Goal: Task Accomplishment & Management: Complete application form

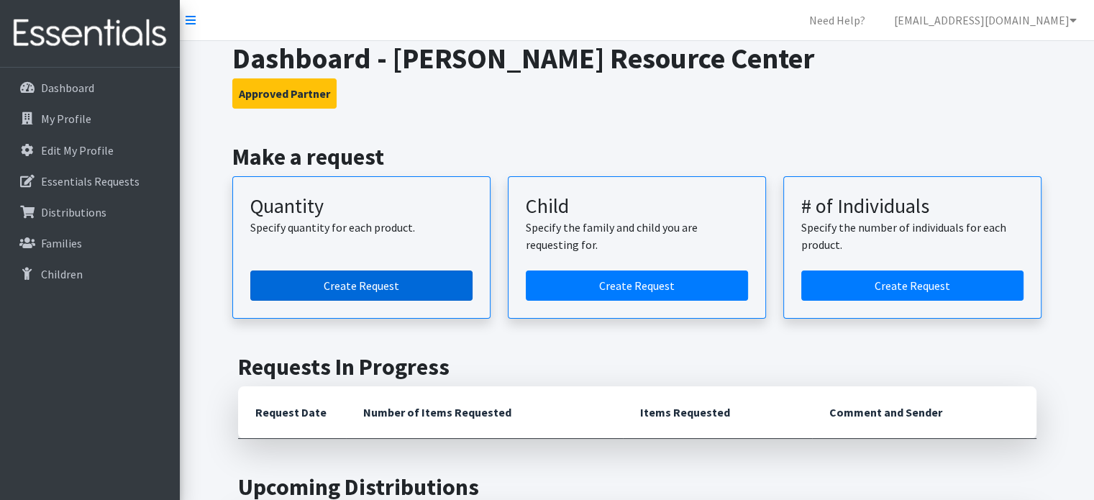
click at [386, 279] on link "Create Request" at bounding box center [361, 285] width 222 height 30
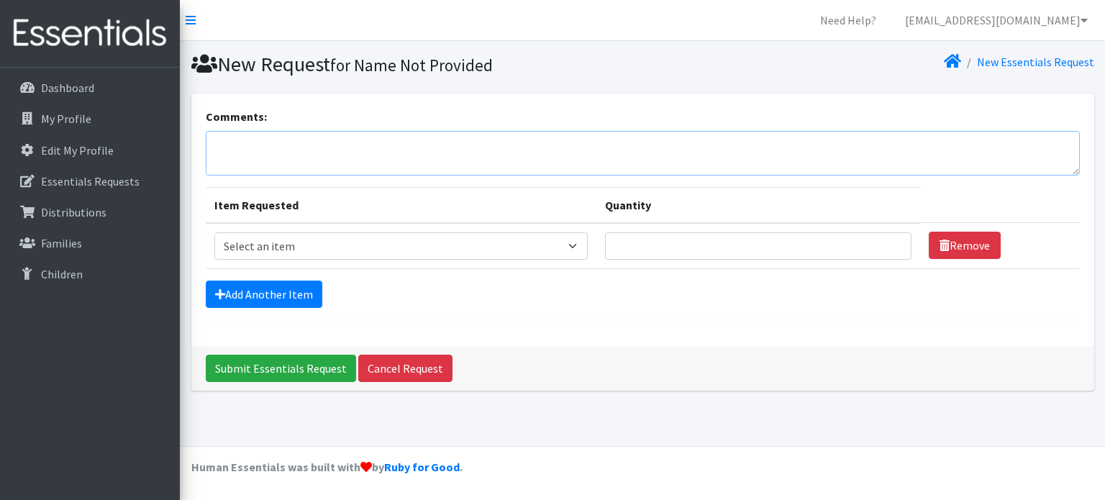
click at [311, 153] on textarea "Comments:" at bounding box center [643, 153] width 874 height 45
type textarea "We would like to pick up [DATE] 10:30AM"
click at [339, 241] on select "Select an item Baby Formula Kids (Newborn) Kids (Preemie) Kids (Size 1) Kids (S…" at bounding box center [401, 245] width 374 height 27
select select "451"
click at [214, 232] on select "Select an item Baby Formula Kids (Newborn) Kids (Preemie) Kids (Size 1) Kids (S…" at bounding box center [401, 245] width 374 height 27
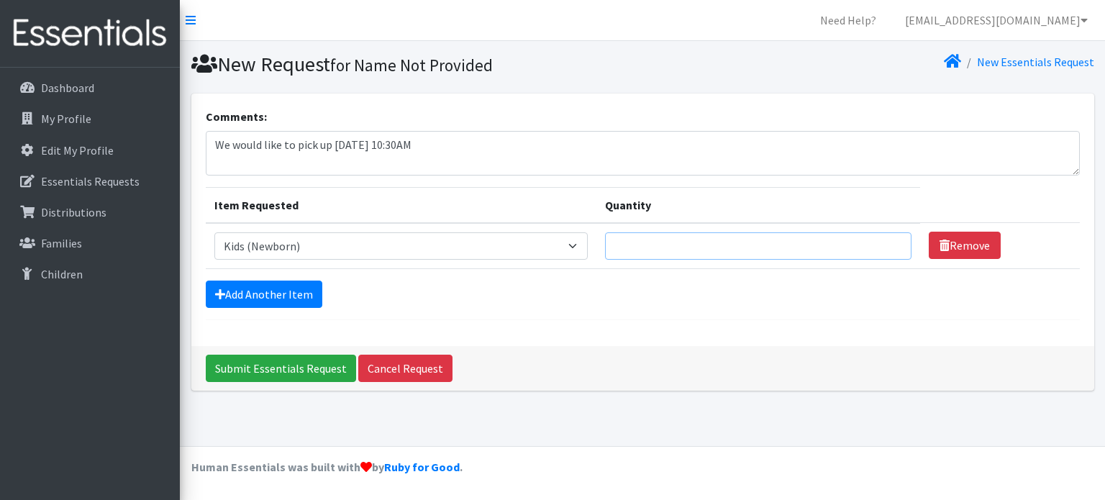
click at [717, 255] on input "Quantity" at bounding box center [758, 245] width 306 height 27
click at [892, 237] on input "1" at bounding box center [758, 245] width 306 height 27
type input "2"
click at [892, 237] on input "2" at bounding box center [758, 245] width 306 height 27
type input "150"
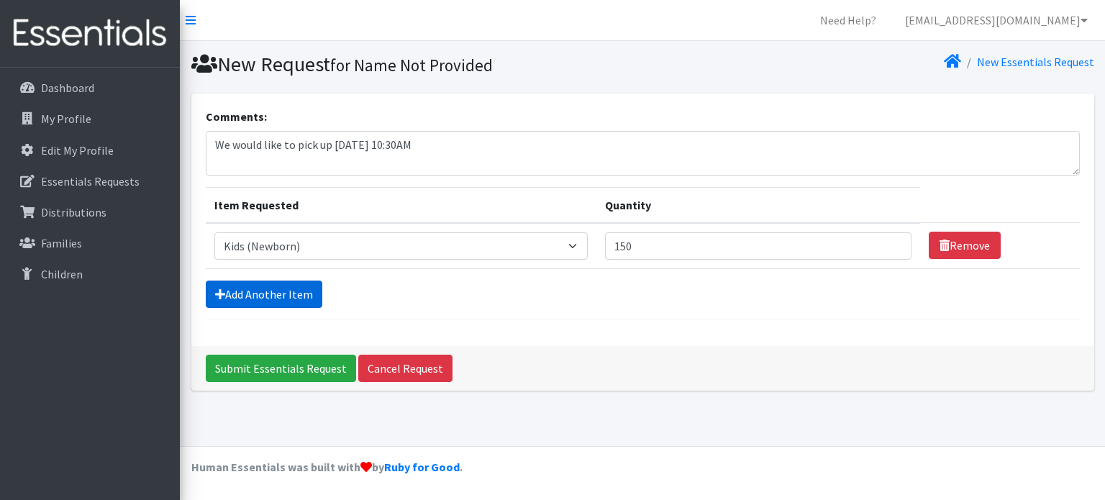
click at [299, 287] on link "Add Another Item" at bounding box center [264, 294] width 117 height 27
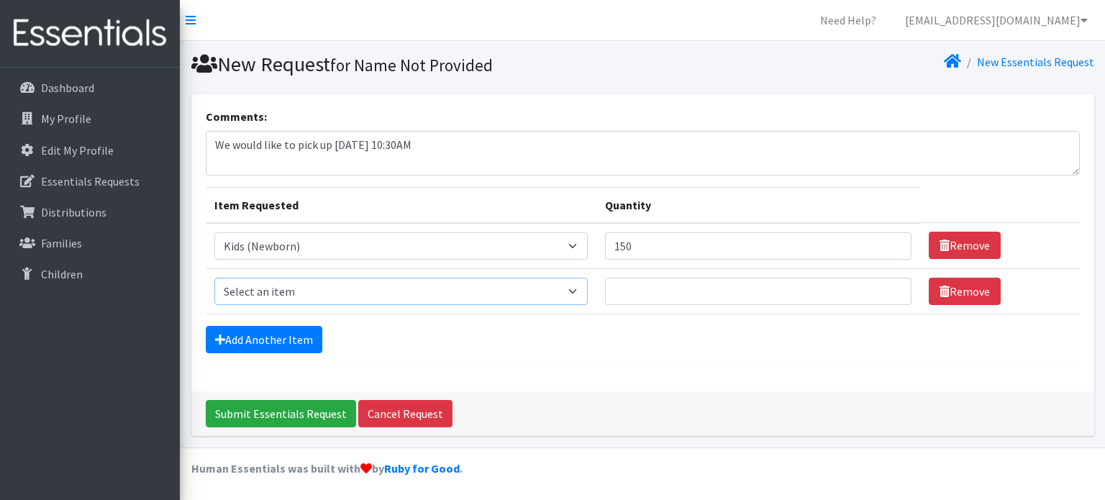
click at [262, 290] on select "Select an item Baby Formula Kids (Newborn) Kids (Preemie) Kids (Size 1) Kids (S…" at bounding box center [401, 291] width 374 height 27
select select "453"
click at [214, 278] on select "Select an item Baby Formula Kids (Newborn) Kids (Preemie) Kids (Size 1) Kids (S…" at bounding box center [401, 291] width 374 height 27
click at [665, 292] on input "Quantity" at bounding box center [758, 291] width 306 height 27
type input "150"
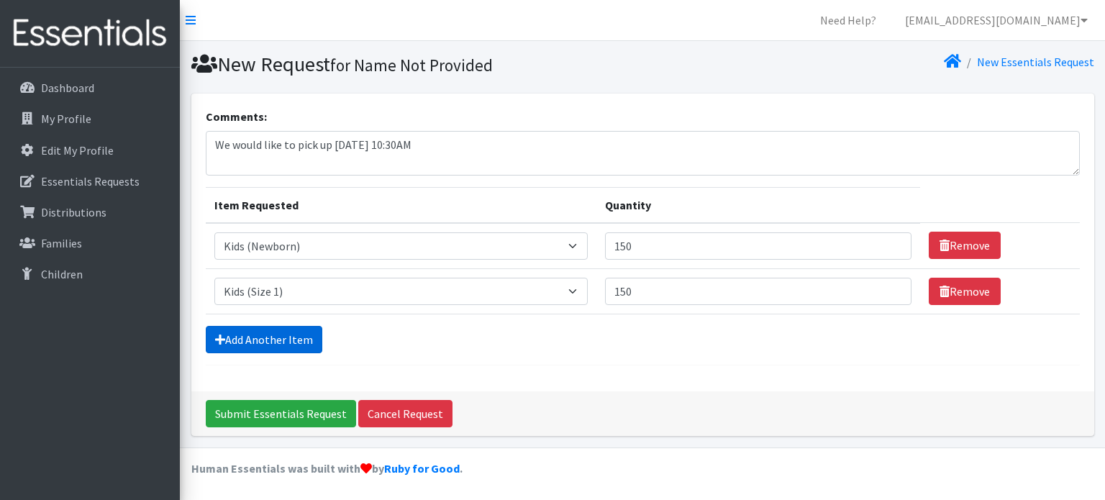
click at [270, 340] on link "Add Another Item" at bounding box center [264, 339] width 117 height 27
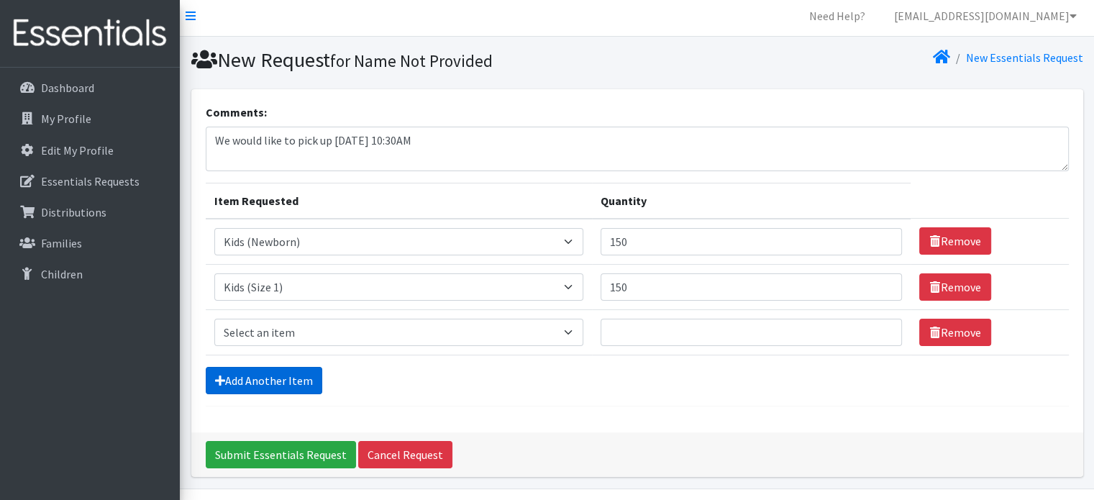
scroll to position [44, 0]
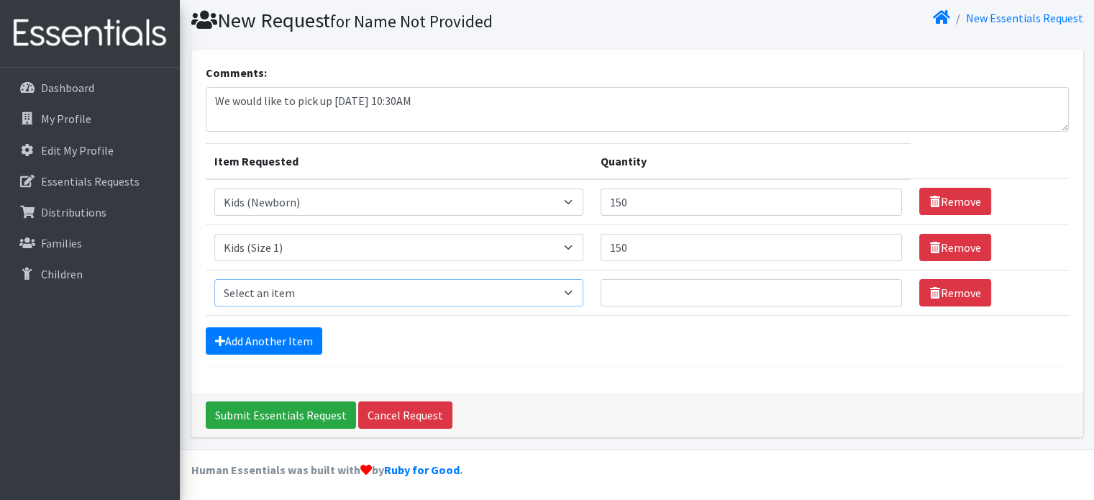
click at [319, 300] on select "Select an item Baby Formula Kids (Newborn) Kids (Preemie) Kids (Size 1) Kids (S…" at bounding box center [398, 292] width 369 height 27
select select "440"
click at [214, 279] on select "Select an item Baby Formula Kids (Newborn) Kids (Preemie) Kids (Size 1) Kids (S…" at bounding box center [398, 292] width 369 height 27
click at [649, 286] on input "Quantity" at bounding box center [752, 292] width 302 height 27
type input "200"
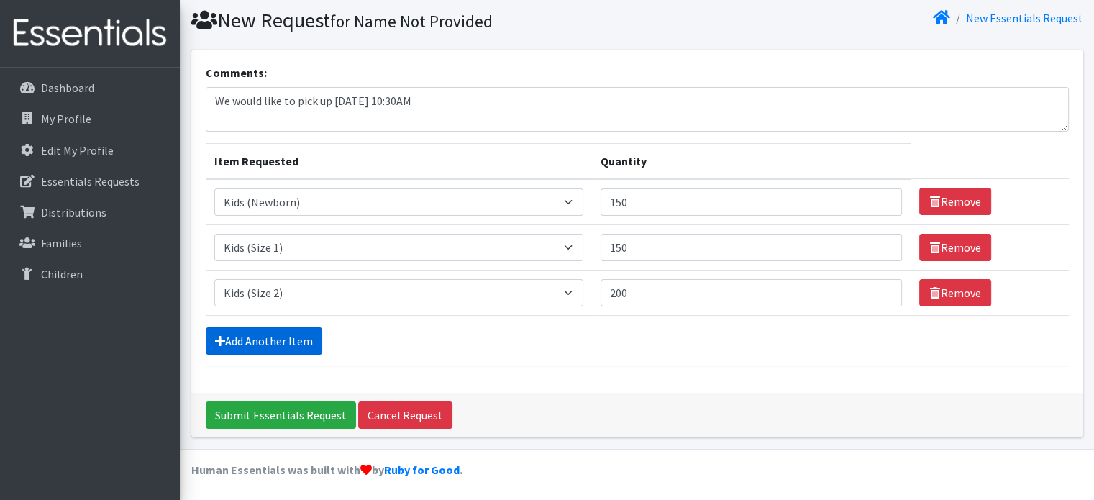
click at [293, 339] on link "Add Another Item" at bounding box center [264, 340] width 117 height 27
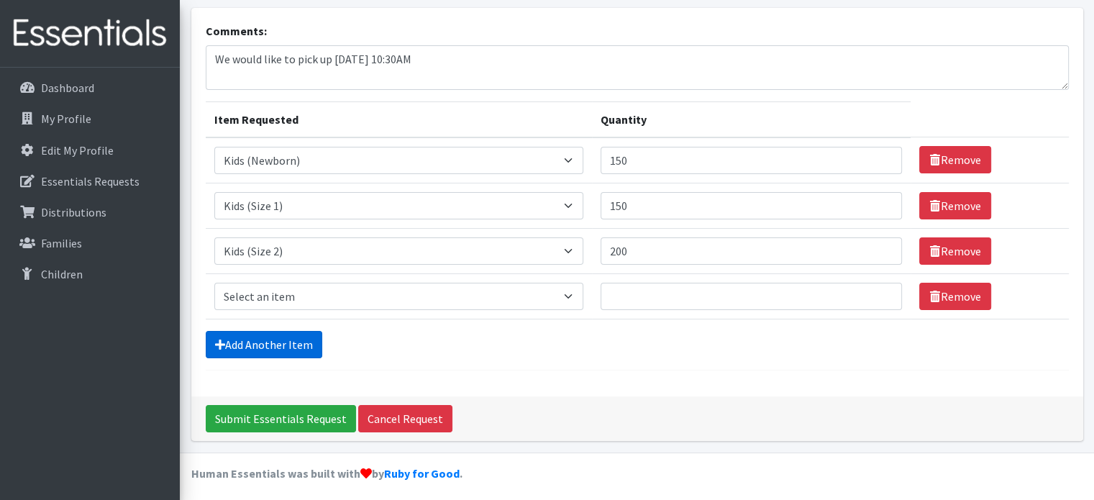
scroll to position [89, 0]
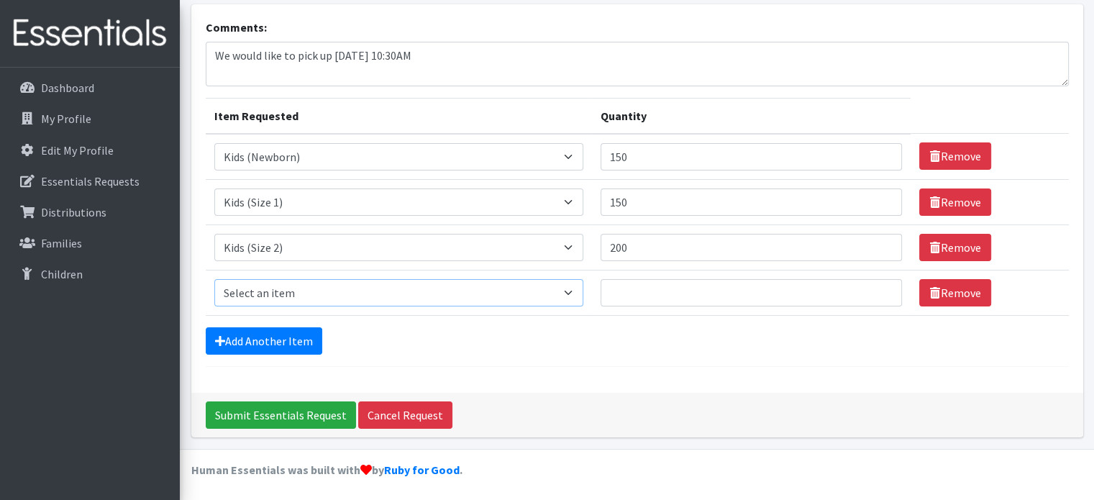
click at [322, 298] on select "Select an item Baby Formula Kids (Newborn) Kids (Preemie) Kids (Size 1) Kids (S…" at bounding box center [398, 292] width 369 height 27
select select "442"
click at [214, 279] on select "Select an item Baby Formula Kids (Newborn) Kids (Preemie) Kids (Size 1) Kids (S…" at bounding box center [398, 292] width 369 height 27
click at [640, 295] on input "Quantity" at bounding box center [752, 292] width 302 height 27
type input "850"
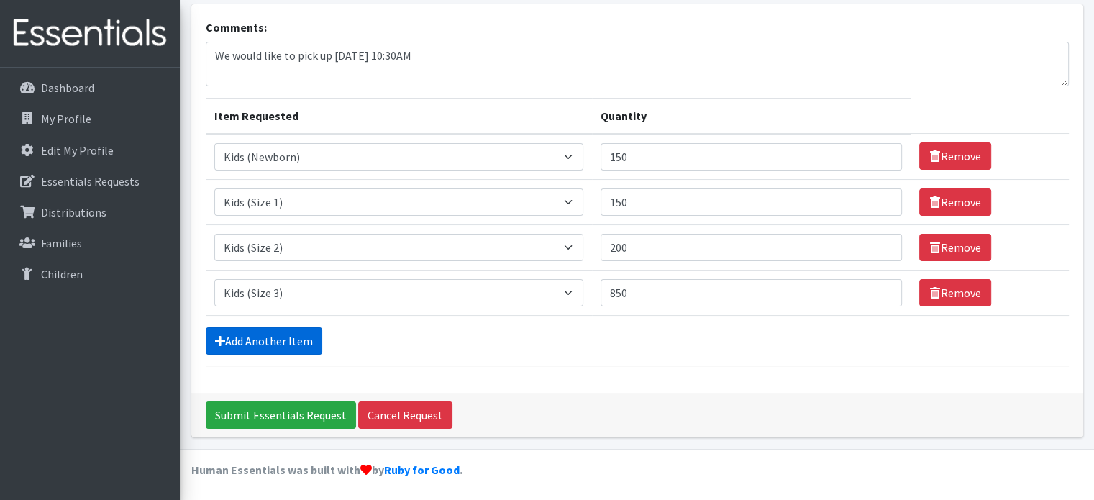
click at [295, 328] on link "Add Another Item" at bounding box center [264, 340] width 117 height 27
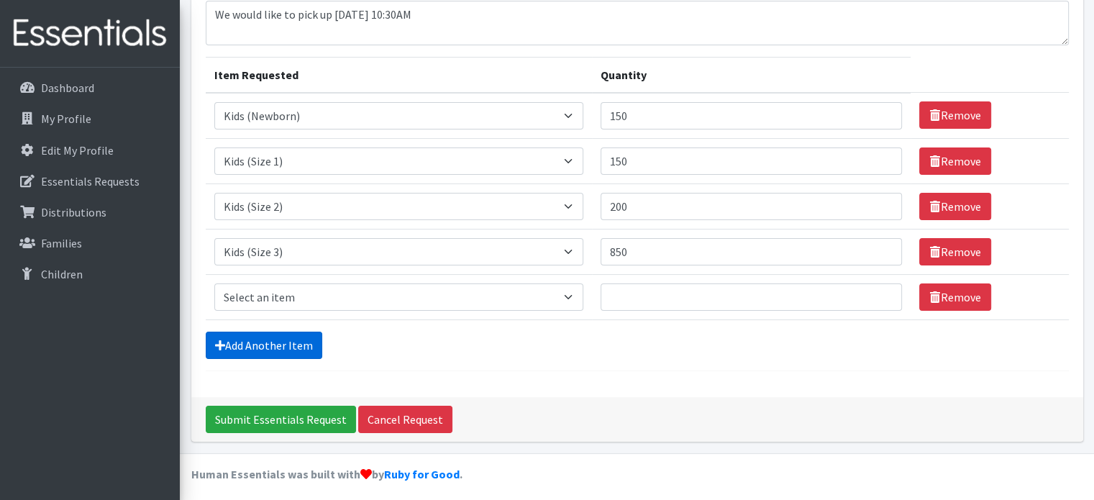
scroll to position [135, 0]
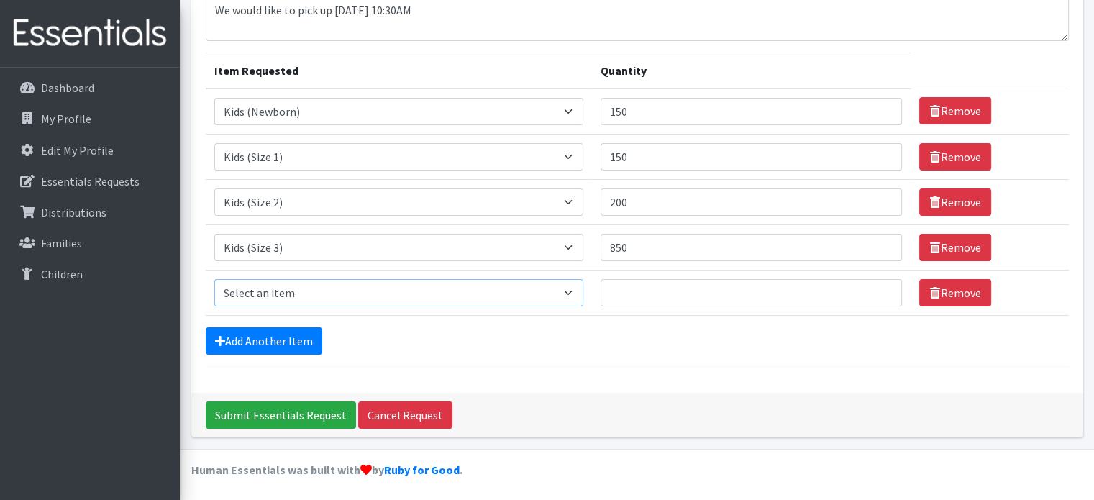
click at [301, 294] on select "Select an item Baby Formula Kids (Newborn) Kids (Preemie) Kids (Size 1) Kids (S…" at bounding box center [398, 292] width 369 height 27
select select "459"
click at [214, 279] on select "Select an item Baby Formula Kids (Newborn) Kids (Preemie) Kids (Size 1) Kids (S…" at bounding box center [398, 292] width 369 height 27
click at [759, 289] on input "Quantity" at bounding box center [752, 292] width 302 height 27
click at [880, 290] on input "1" at bounding box center [752, 292] width 302 height 27
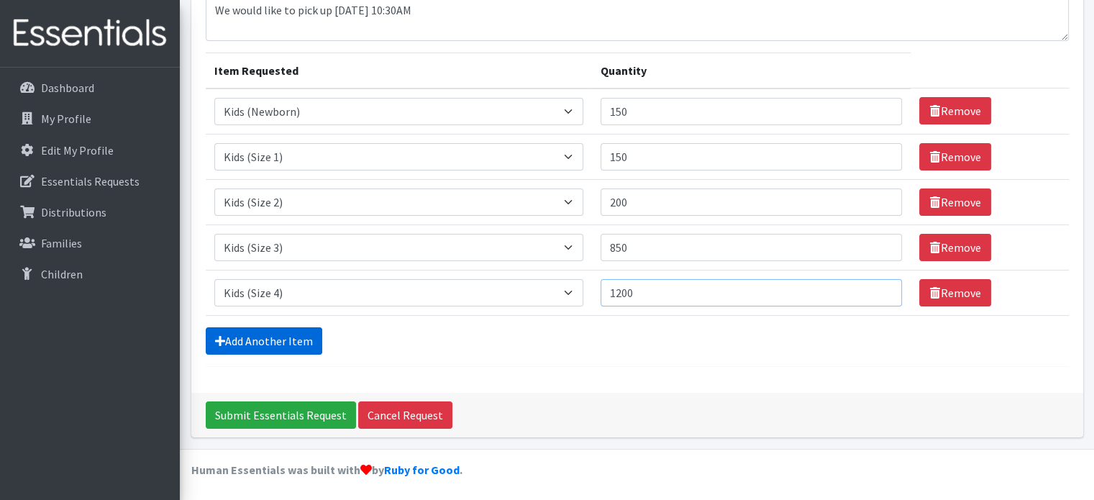
type input "1200"
click at [256, 336] on link "Add Another Item" at bounding box center [264, 340] width 117 height 27
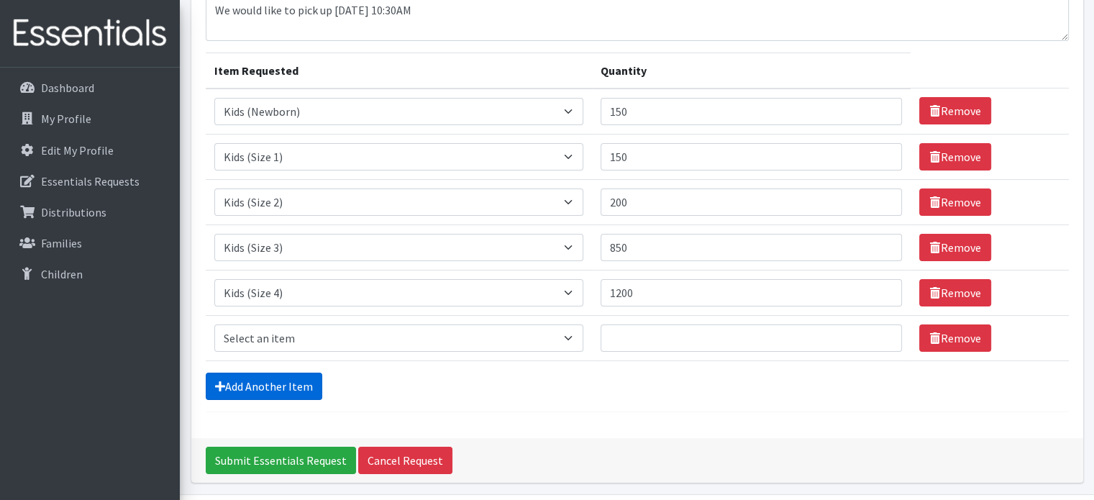
scroll to position [180, 0]
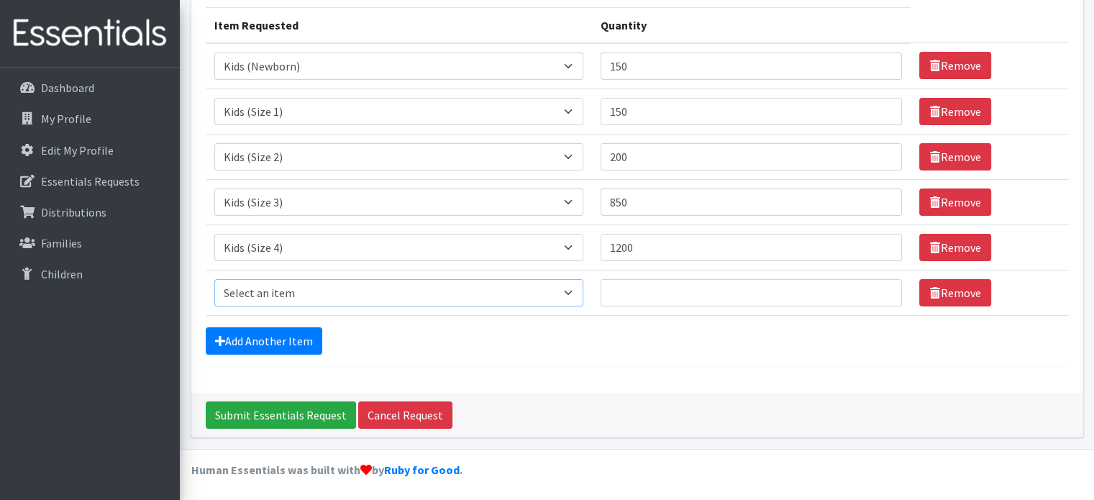
click at [283, 298] on select "Select an item Baby Formula Kids (Newborn) Kids (Preemie) Kids (Size 1) Kids (S…" at bounding box center [398, 292] width 369 height 27
select select "460"
click at [214, 279] on select "Select an item Baby Formula Kids (Newborn) Kids (Preemie) Kids (Size 1) Kids (S…" at bounding box center [398, 292] width 369 height 27
click at [647, 281] on input "Quantity" at bounding box center [752, 292] width 302 height 27
type input "1200"
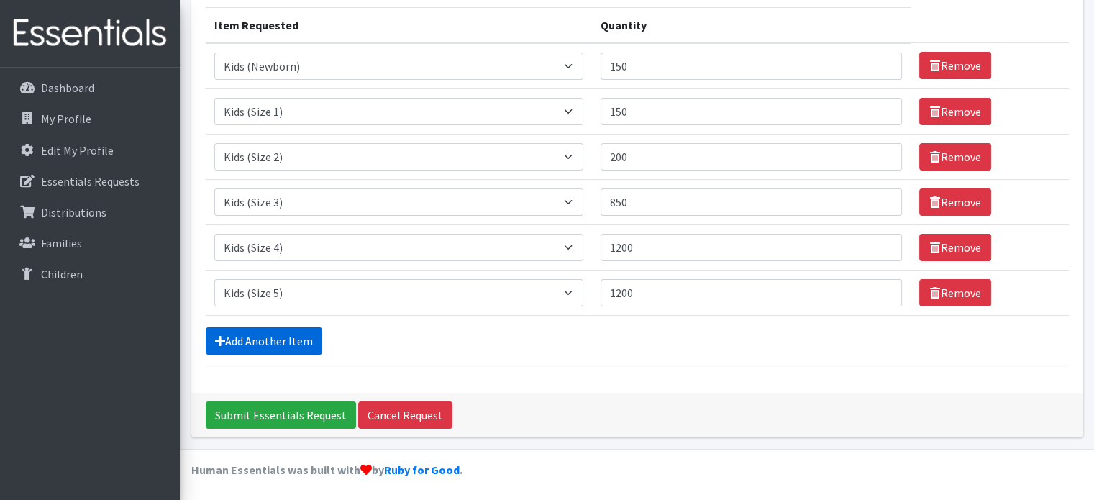
click at [300, 336] on link "Add Another Item" at bounding box center [264, 340] width 117 height 27
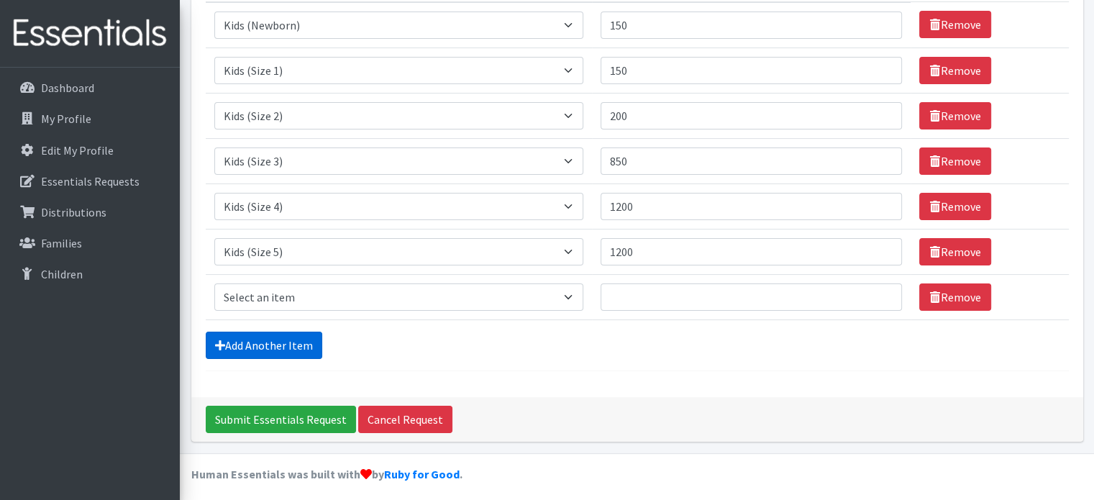
scroll to position [224, 0]
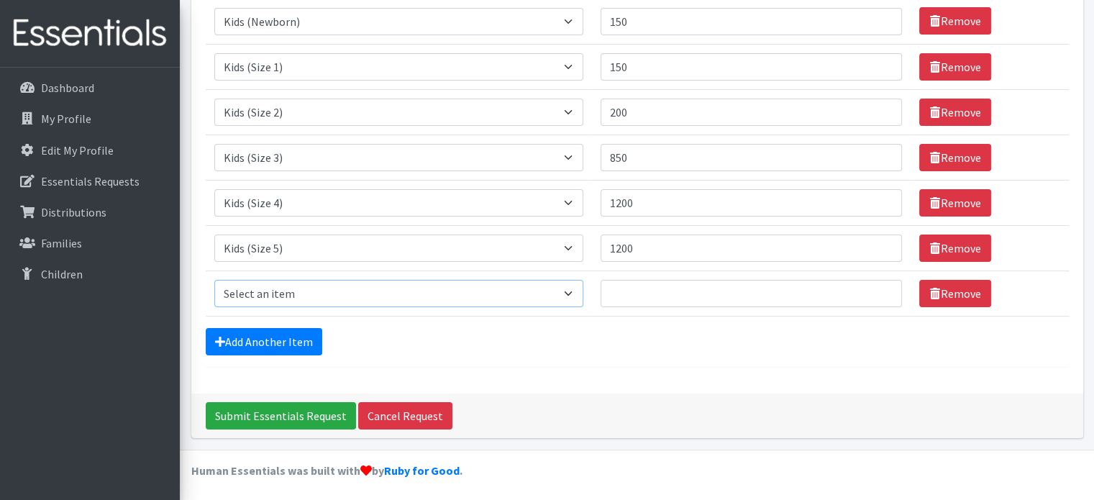
click at [572, 285] on select "Select an item Baby Formula Kids (Newborn) Kids (Preemie) Kids (Size 1) Kids (S…" at bounding box center [398, 293] width 369 height 27
select select "462"
click at [214, 280] on select "Select an item Baby Formula Kids (Newborn) Kids (Preemie) Kids (Size 1) Kids (S…" at bounding box center [398, 293] width 369 height 27
click at [720, 301] on input "Quantity" at bounding box center [752, 293] width 302 height 27
type input "1200"
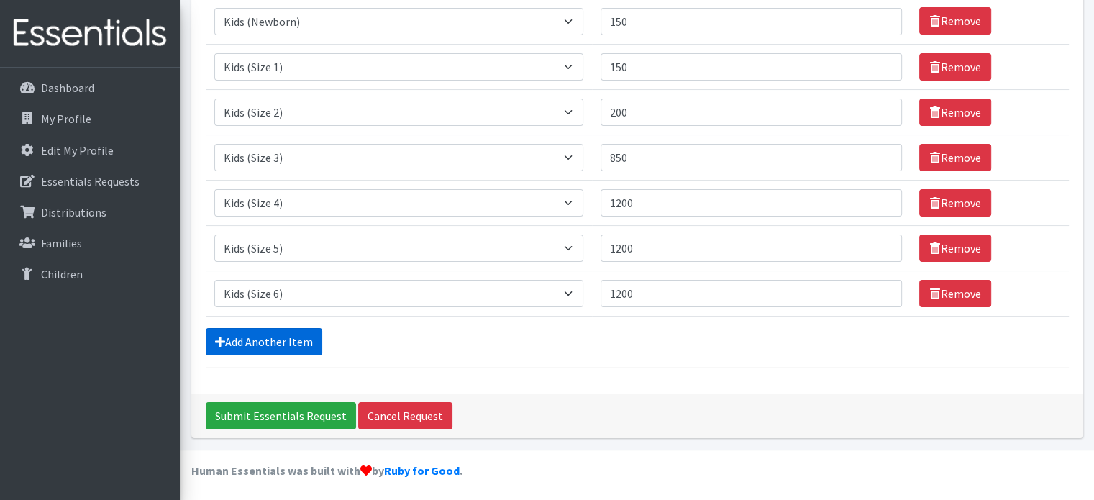
click at [259, 331] on link "Add Another Item" at bounding box center [264, 341] width 117 height 27
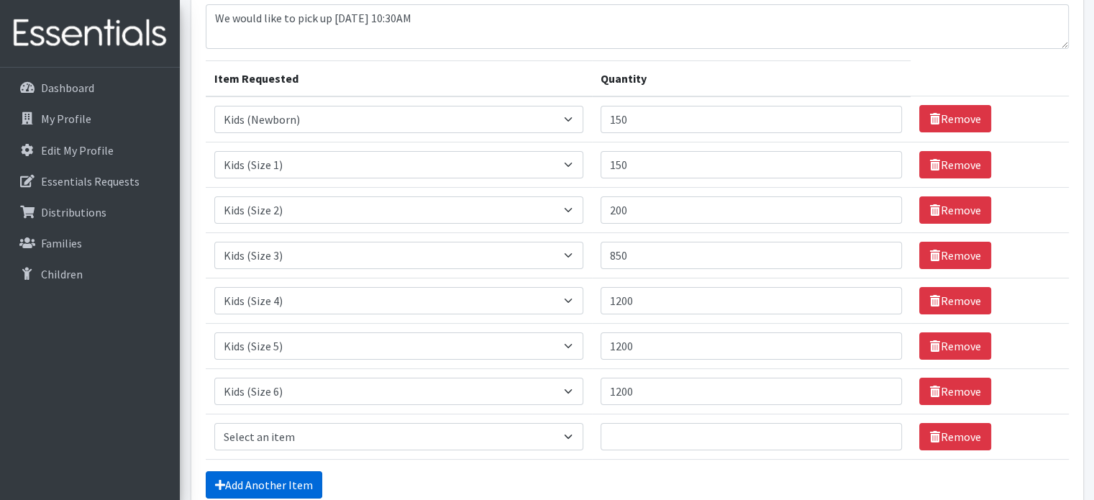
scroll to position [199, 0]
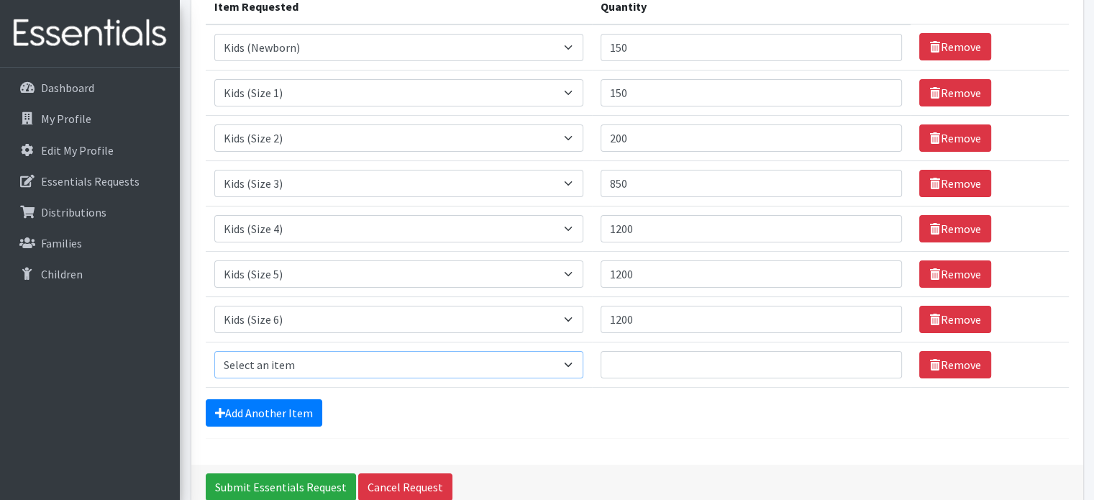
click at [578, 363] on select "Select an item Baby Formula Kids (Newborn) Kids (Preemie) Kids (Size 1) Kids (S…" at bounding box center [398, 364] width 369 height 27
select select "434"
click at [214, 351] on select "Select an item Baby Formula Kids (Newborn) Kids (Preemie) Kids (Size 1) Kids (S…" at bounding box center [398, 364] width 369 height 27
click at [644, 365] on input "Quantity" at bounding box center [752, 364] width 302 height 27
click at [665, 337] on td "Quantity 1200" at bounding box center [751, 318] width 319 height 45
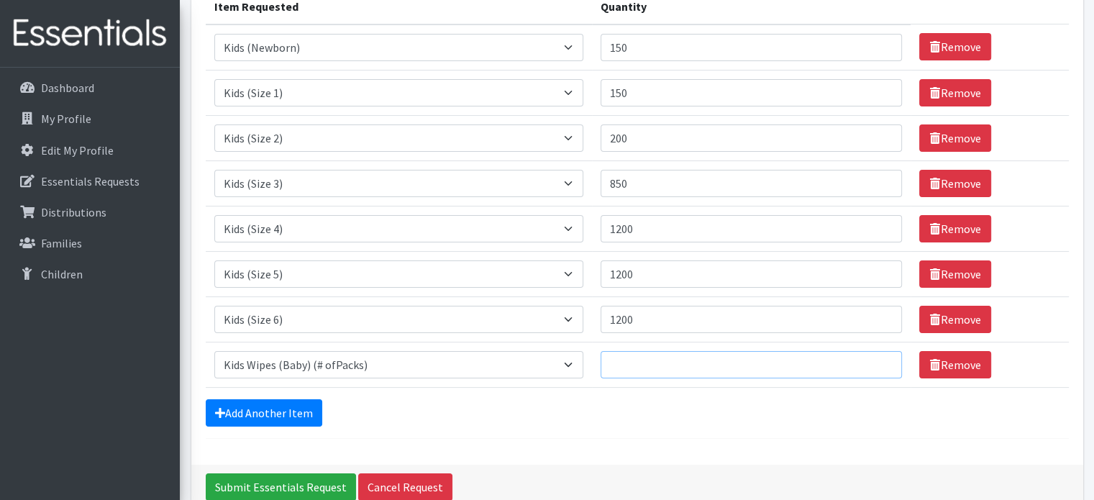
click at [664, 355] on input "Quantity" at bounding box center [752, 364] width 302 height 27
type input "100"
click at [297, 411] on link "Add Another Item" at bounding box center [264, 412] width 117 height 27
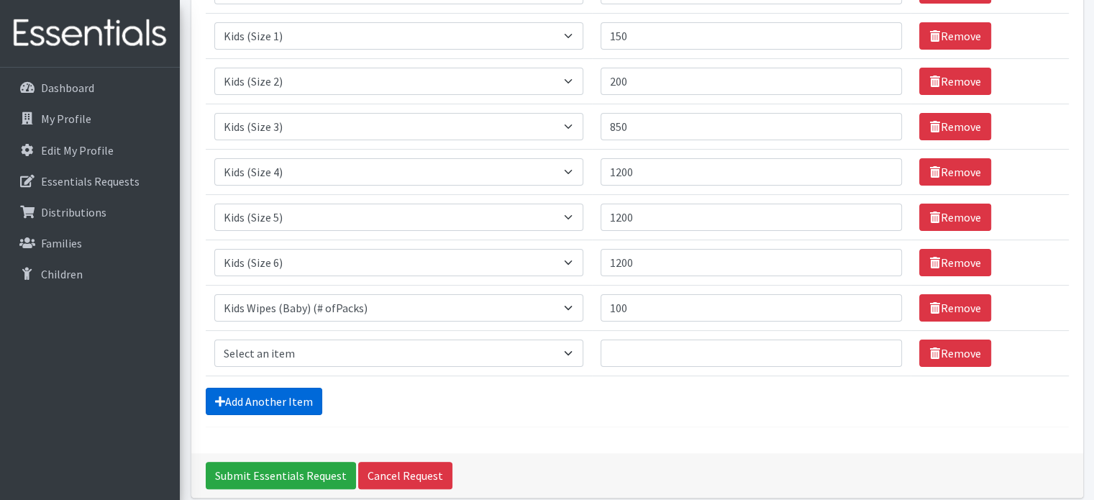
scroll to position [315, 0]
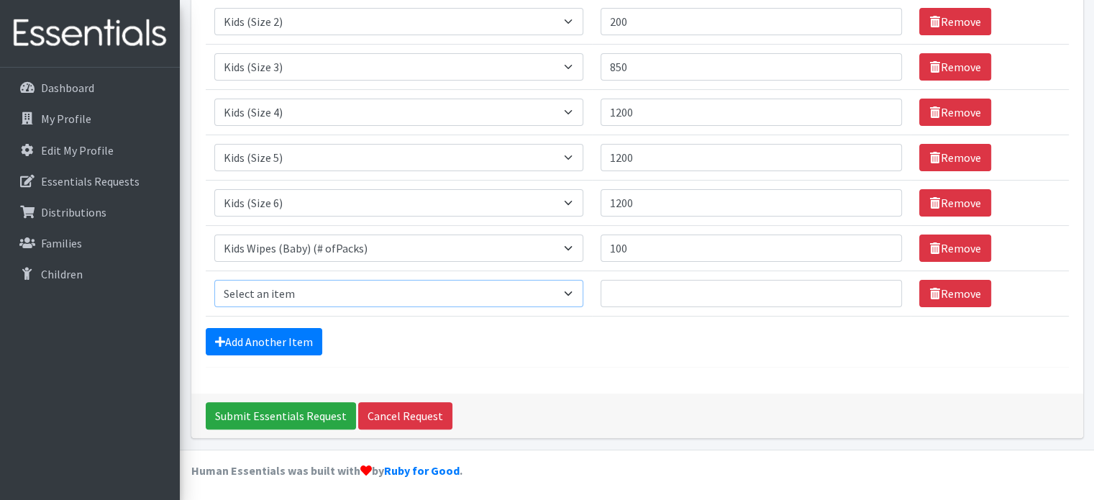
click at [360, 292] on select "Select an item Baby Formula Kids (Newborn) Kids (Preemie) Kids (Size 1) Kids (S…" at bounding box center [398, 293] width 369 height 27
select select "1534"
click at [214, 280] on select "Select an item Baby Formula Kids (Newborn) Kids (Preemie) Kids (Size 1) Kids (S…" at bounding box center [398, 293] width 369 height 27
click at [647, 291] on input "Quantity" at bounding box center [752, 293] width 302 height 27
type input "150"
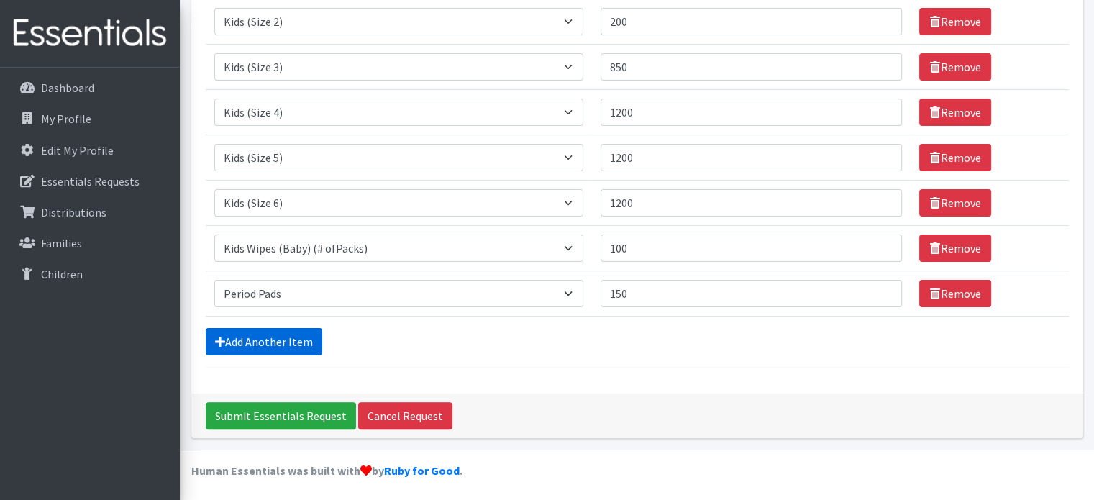
click at [262, 336] on link "Add Another Item" at bounding box center [264, 341] width 117 height 27
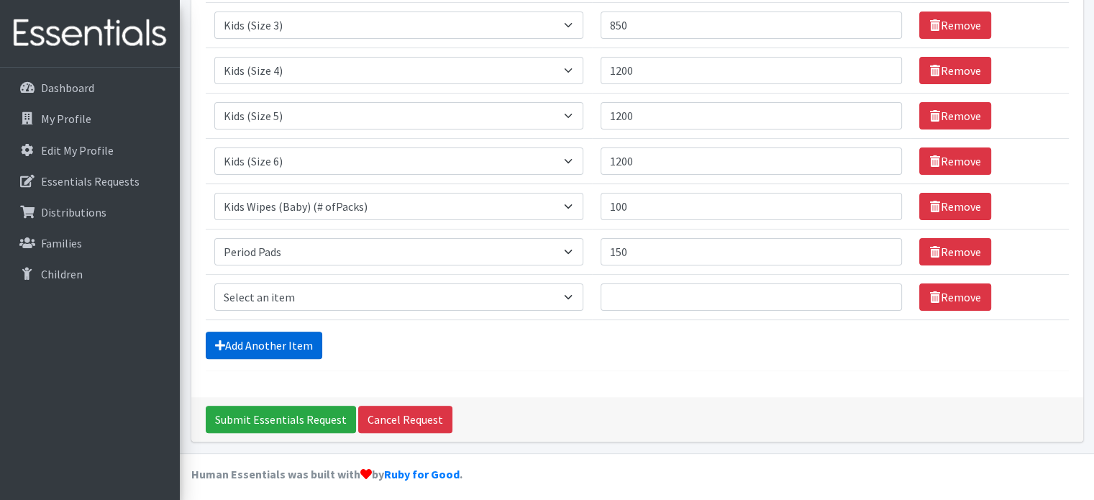
scroll to position [360, 0]
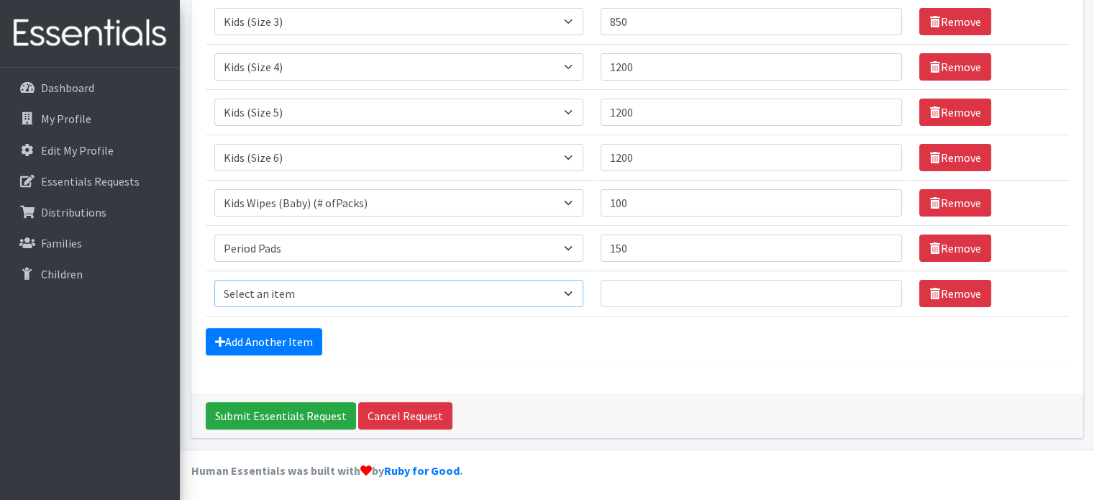
click at [423, 288] on select "Select an item Baby Formula Kids (Newborn) Kids (Preemie) Kids (Size 1) Kids (S…" at bounding box center [398, 293] width 369 height 27
select select "1536"
click at [214, 280] on select "Select an item Baby Formula Kids (Newborn) Kids (Preemie) Kids (Size 1) Kids (S…" at bounding box center [398, 293] width 369 height 27
click at [642, 292] on input "Quantity" at bounding box center [752, 293] width 302 height 27
type input "150"
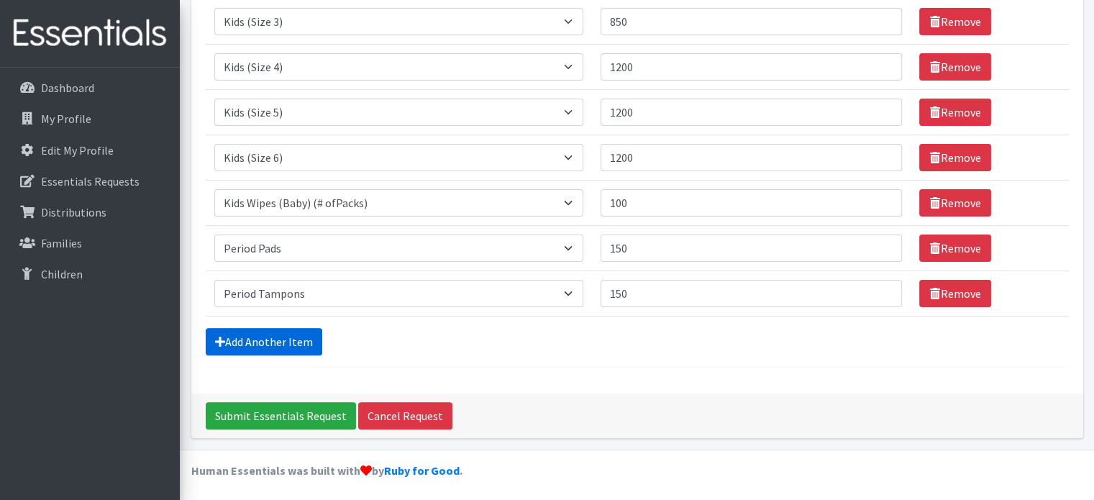
click at [241, 342] on link "Add Another Item" at bounding box center [264, 341] width 117 height 27
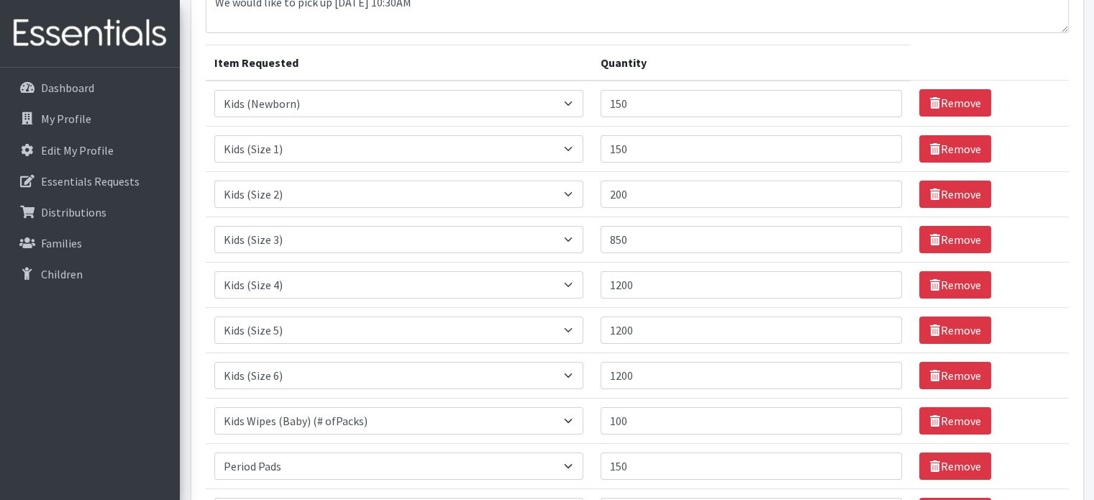
scroll to position [0, 0]
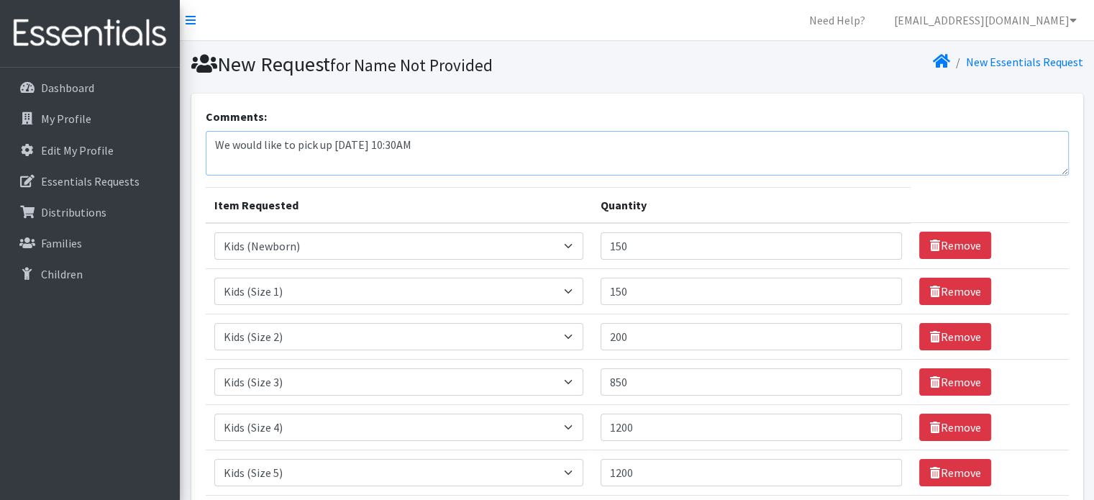
click at [358, 146] on textarea "We would like to pick up 09/23 @ 10:30AM" at bounding box center [637, 153] width 863 height 45
click at [535, 141] on textarea "We would like to pick up 09/16 @ 10:30AM" at bounding box center [637, 153] width 863 height 45
click at [504, 150] on textarea "We would like to pick up 09/16 @ 10:30AM. please" at bounding box center [637, 153] width 863 height 45
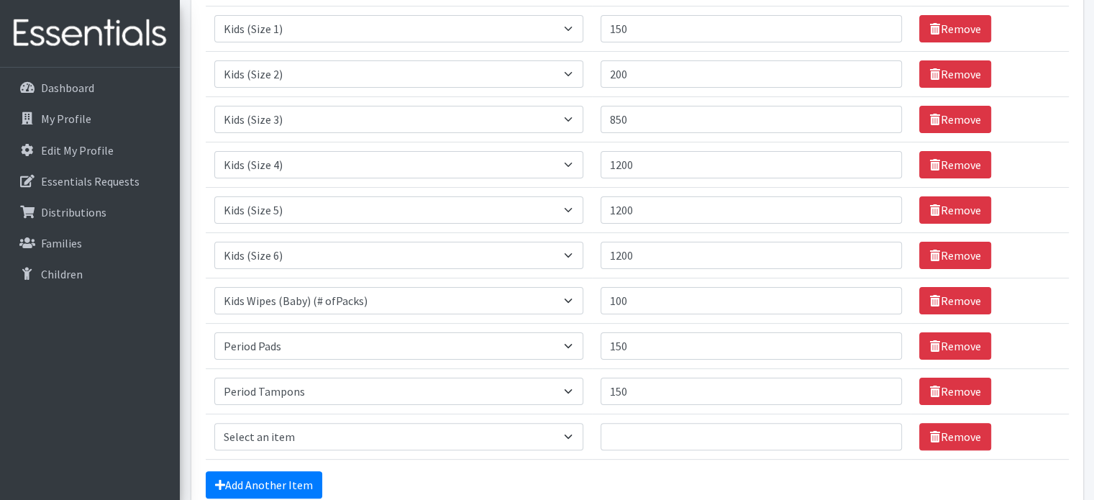
scroll to position [288, 0]
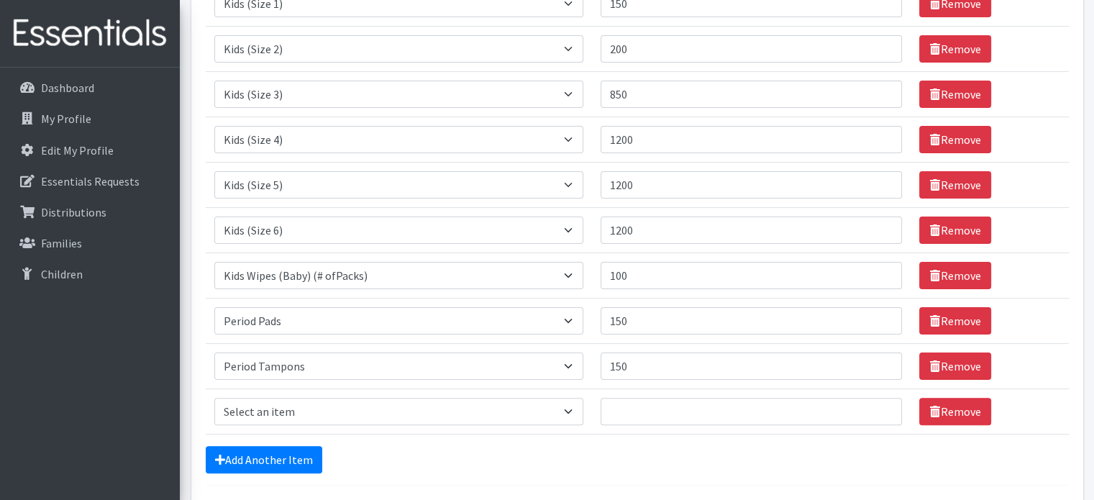
type textarea "We would like to pick up 09/16 @ 10:30AM. please"
click at [621, 91] on input "850" at bounding box center [752, 94] width 302 height 27
type input "750"
click at [626, 232] on input "1200" at bounding box center [752, 229] width 302 height 27
click at [663, 235] on input "1200" at bounding box center [752, 229] width 302 height 27
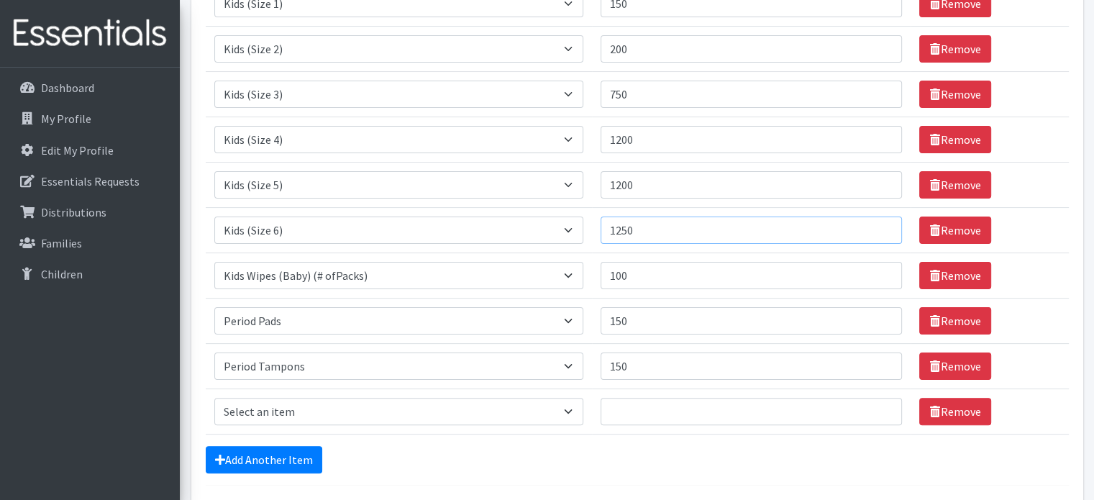
type input "1250"
click at [654, 183] on input "1200" at bounding box center [752, 184] width 302 height 27
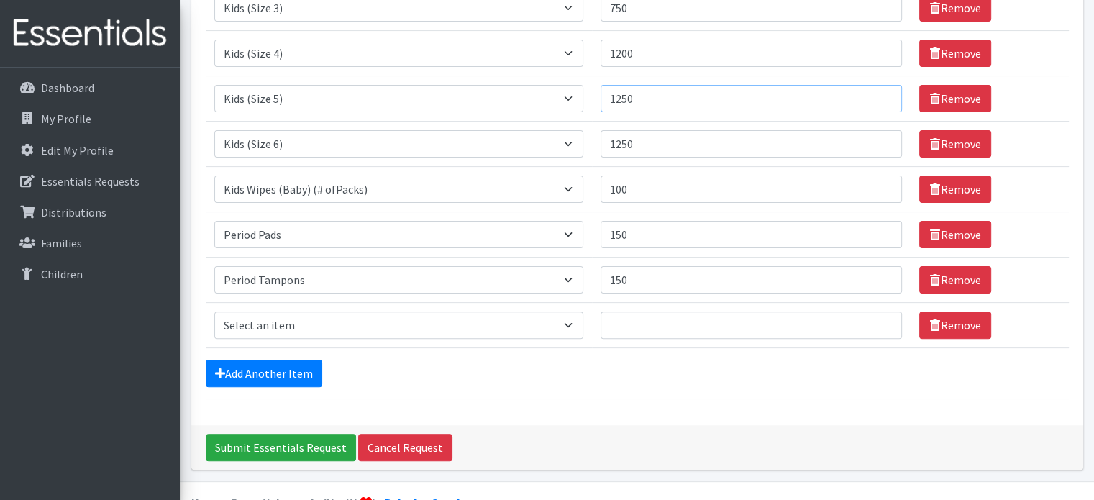
scroll to position [406, 0]
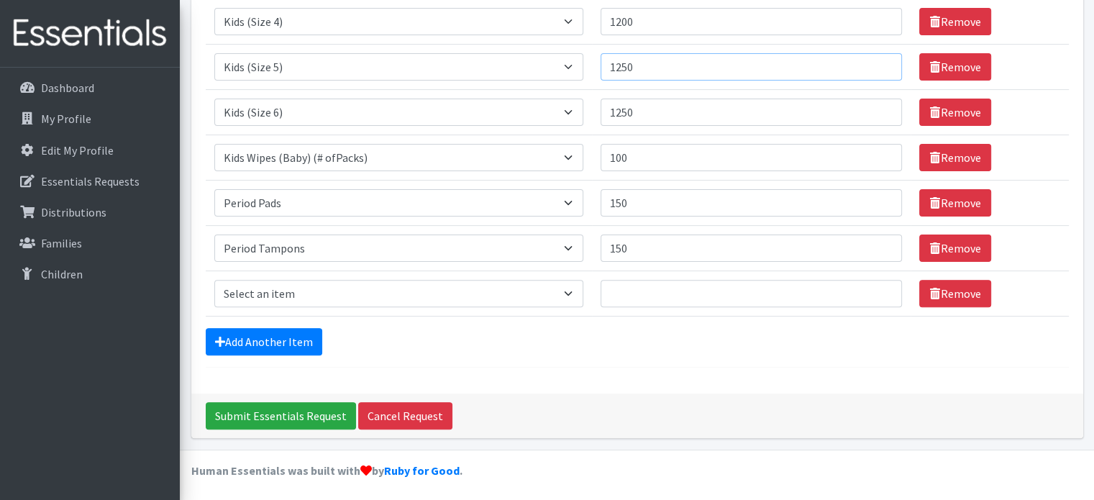
type input "1250"
click at [363, 283] on select "Select an item Baby Formula Kids (Newborn) Kids (Preemie) Kids (Size 1) Kids (S…" at bounding box center [398, 293] width 369 height 27
select select "3871"
click at [214, 280] on select "Select an item Baby Formula Kids (Newborn) Kids (Preemie) Kids (Size 1) Kids (S…" at bounding box center [398, 293] width 369 height 27
click at [650, 288] on input "Quantity" at bounding box center [752, 293] width 302 height 27
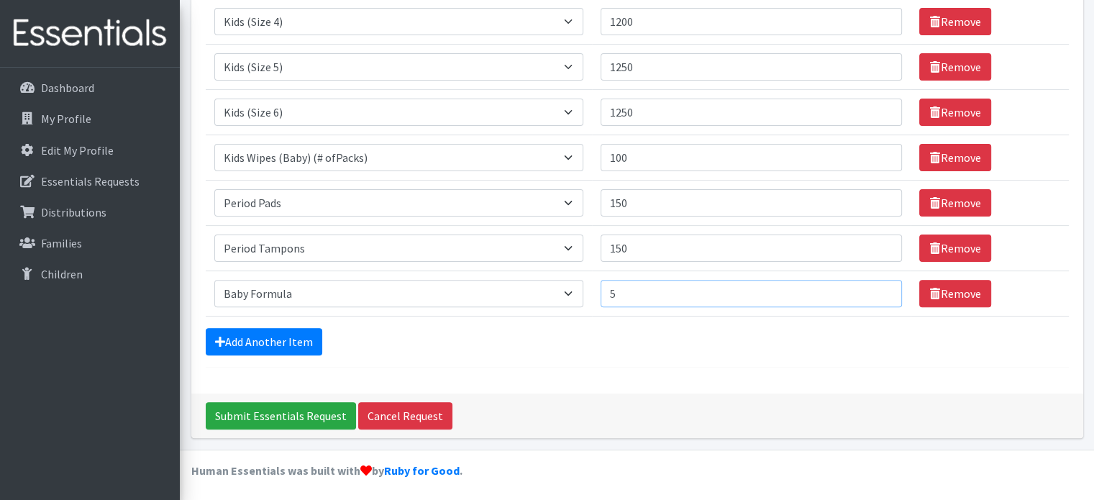
type input "5"
click at [633, 376] on div "Comments: We would like to pick up 09/16 @ 10:30AM. please Item Requested Quant…" at bounding box center [637, 41] width 892 height 706
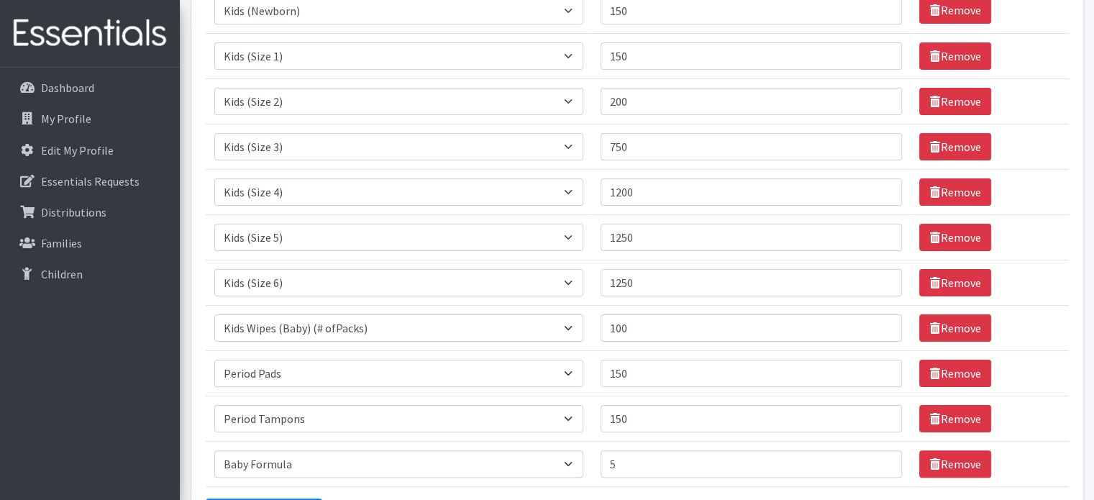
scroll to position [334, 0]
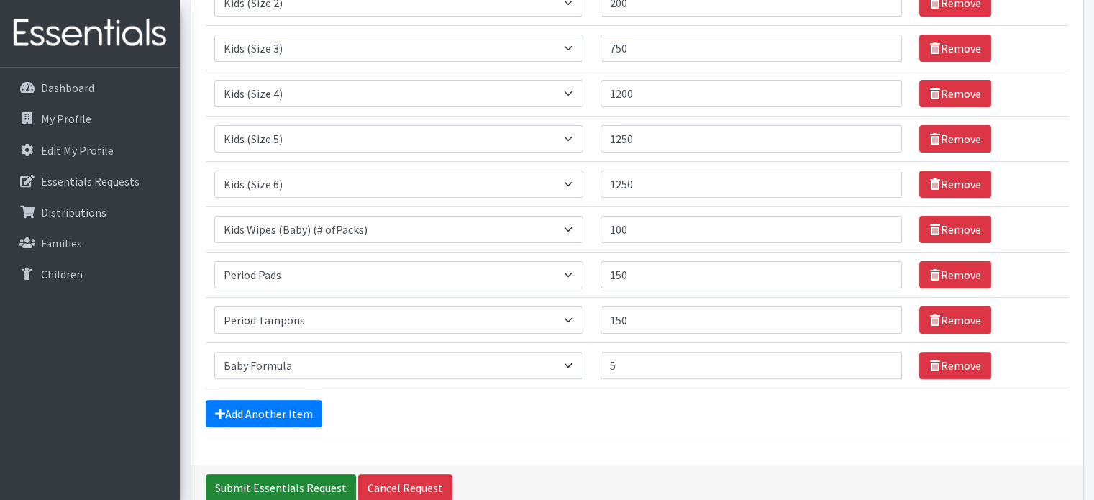
click at [282, 486] on input "Submit Essentials Request" at bounding box center [281, 487] width 150 height 27
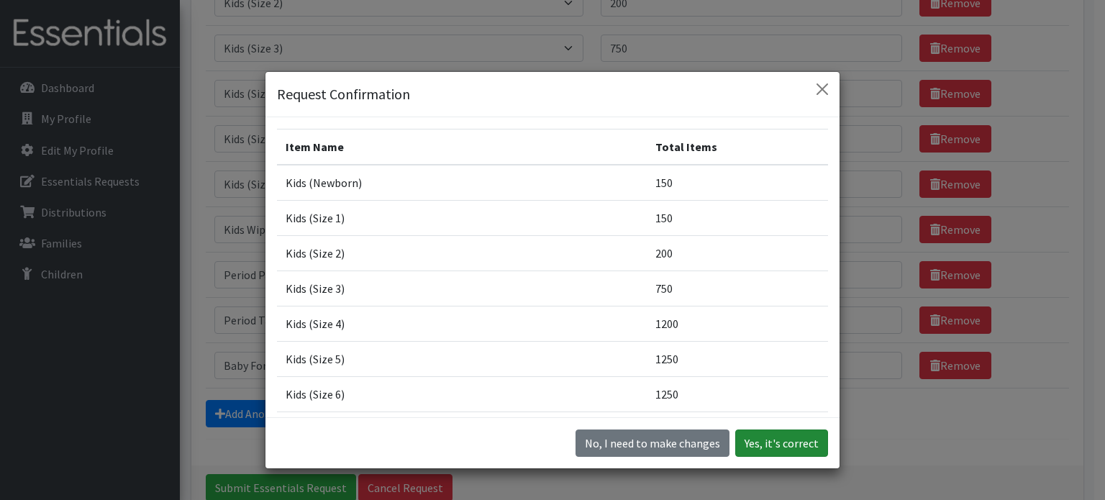
click at [749, 437] on button "Yes, it's correct" at bounding box center [781, 442] width 93 height 27
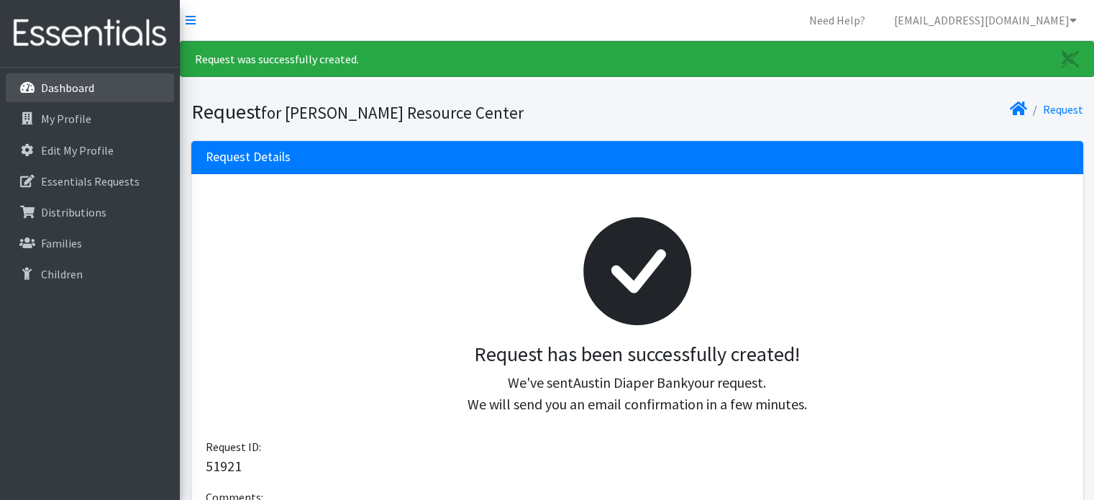
click at [78, 81] on p "Dashboard" at bounding box center [67, 88] width 53 height 14
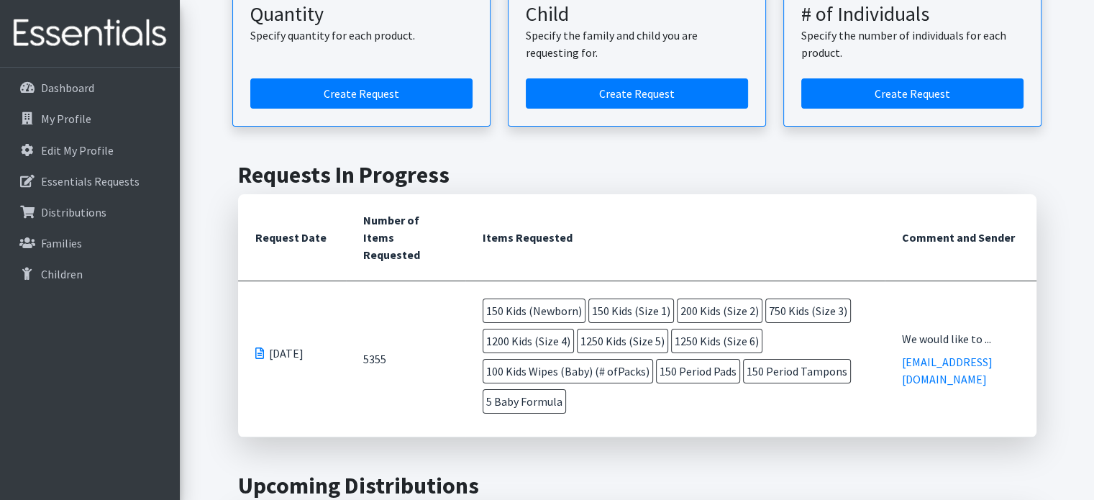
scroll to position [216, 0]
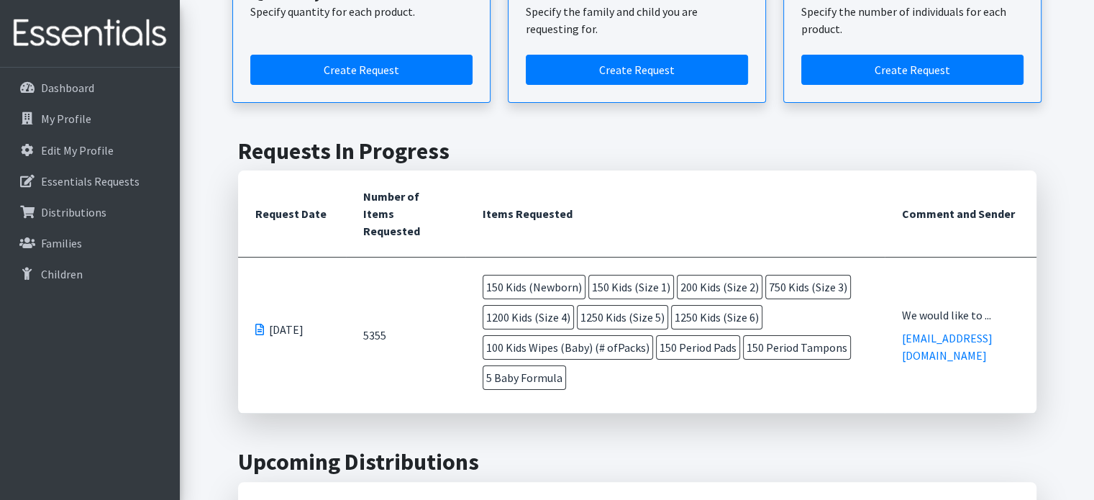
click at [255, 329] on td "09/08/2025" at bounding box center [292, 335] width 108 height 156
click at [259, 329] on span at bounding box center [259, 330] width 9 height 12
click at [259, 326] on span at bounding box center [259, 330] width 9 height 12
click at [259, 327] on span at bounding box center [259, 330] width 9 height 12
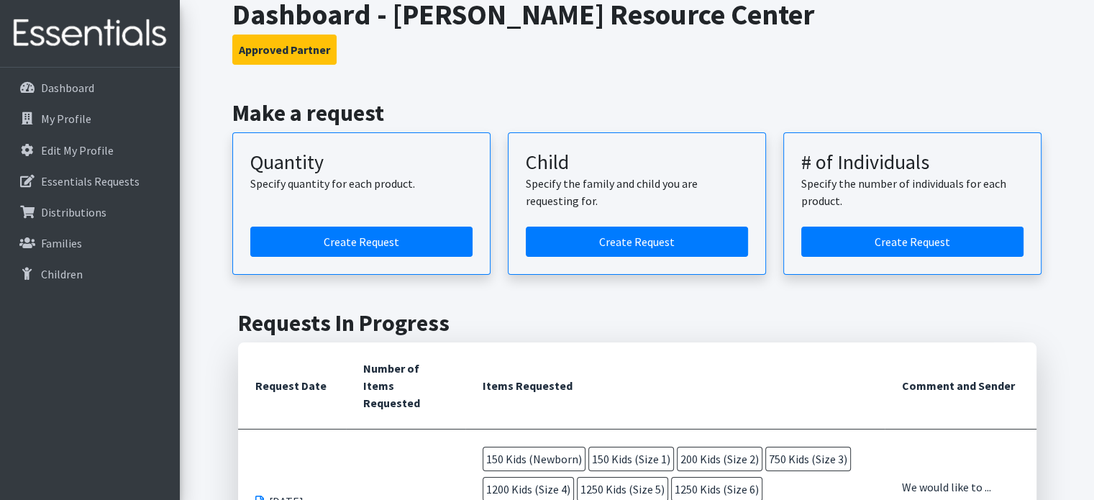
scroll to position [0, 0]
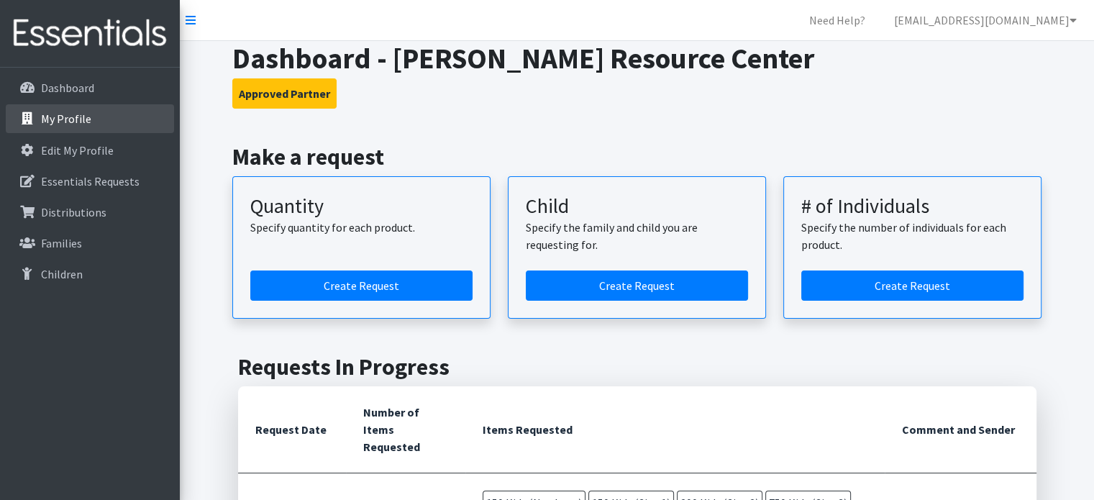
click at [74, 129] on link "My Profile" at bounding box center [90, 118] width 168 height 29
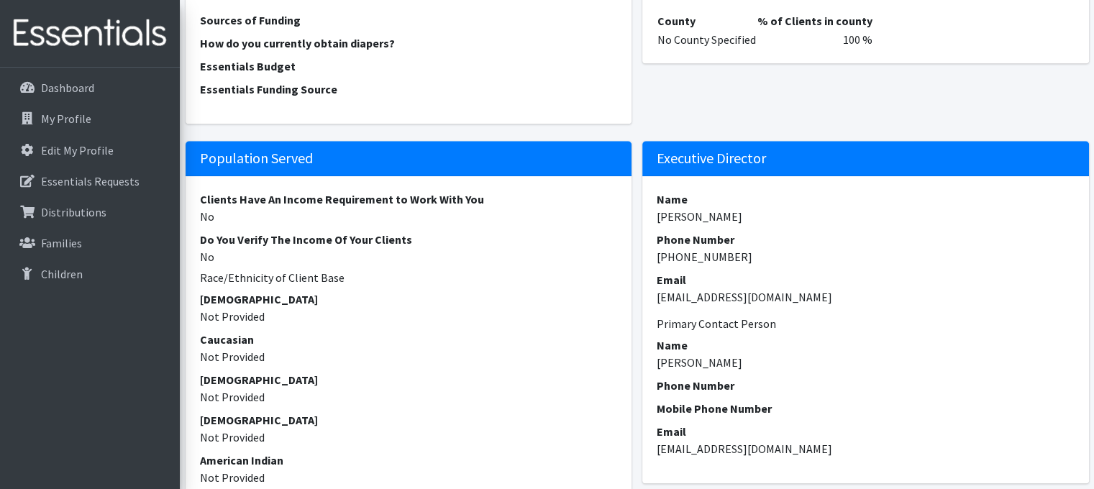
scroll to position [543, 0]
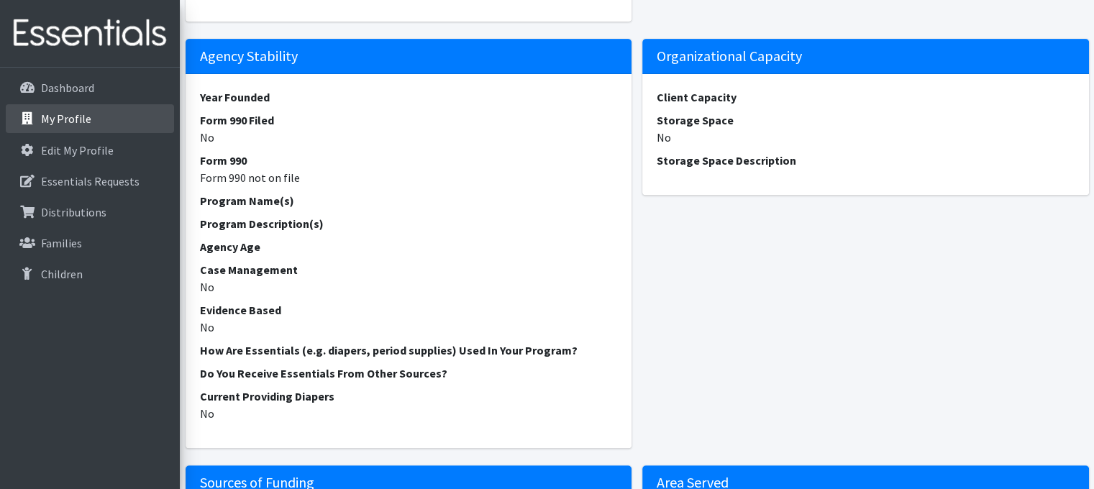
click at [63, 117] on p "My Profile" at bounding box center [66, 118] width 50 height 14
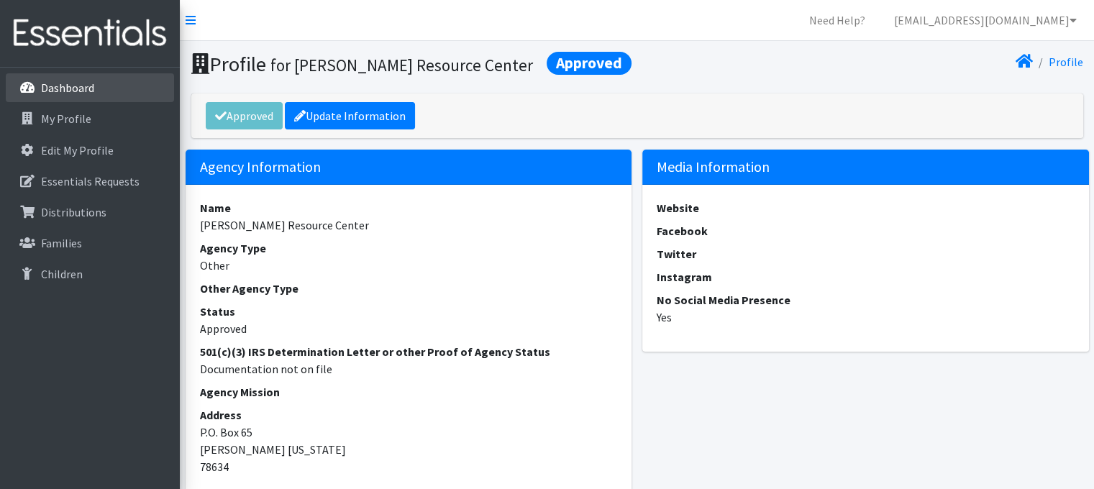
click at [81, 85] on p "Dashboard" at bounding box center [67, 88] width 53 height 14
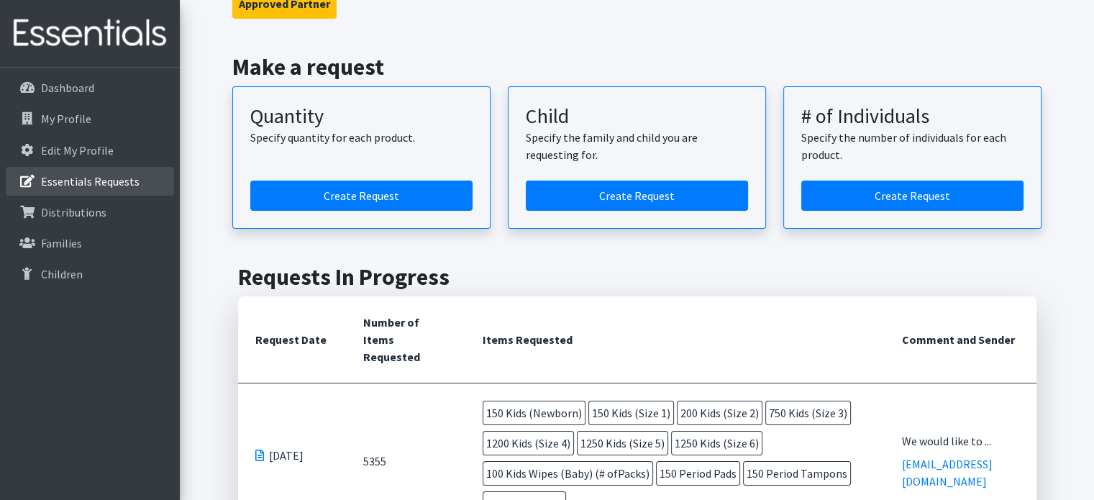
scroll to position [144, 0]
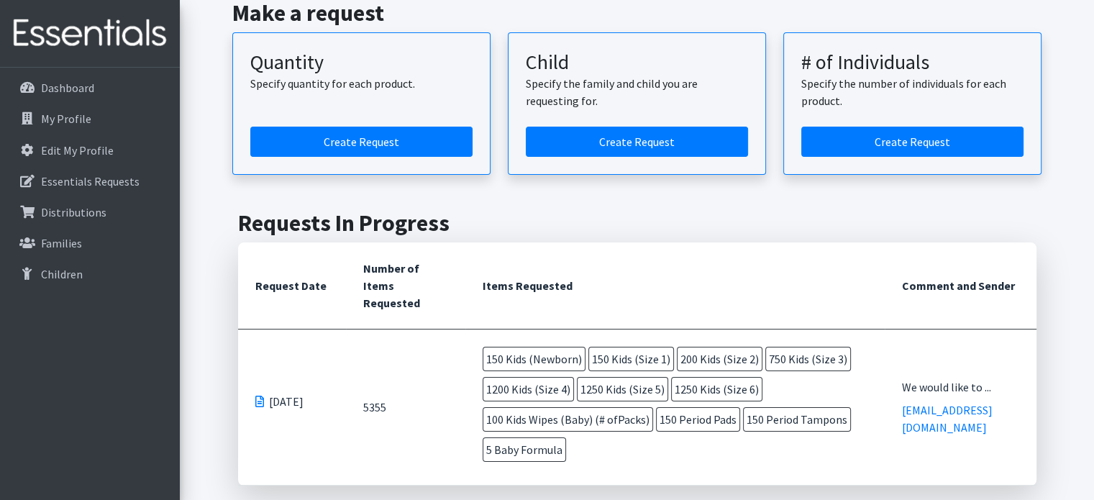
click at [260, 399] on span at bounding box center [259, 402] width 9 height 12
